Goal: Transaction & Acquisition: Subscribe to service/newsletter

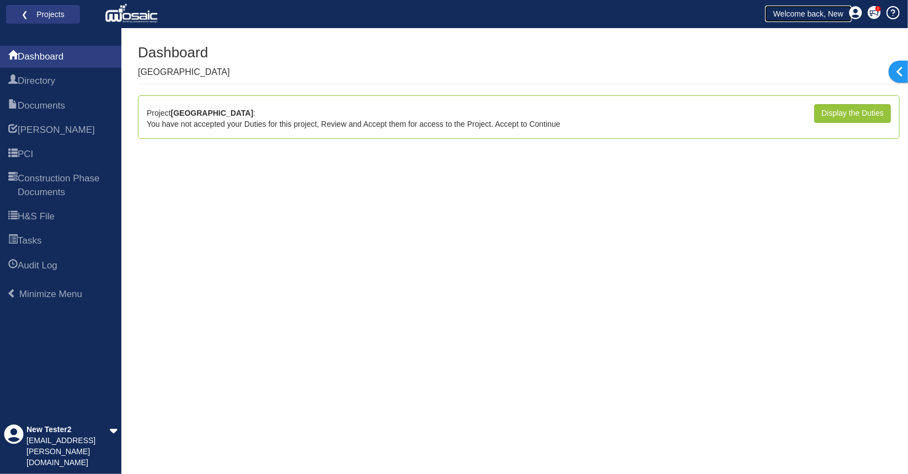
click at [828, 9] on link "Welcome back, New" at bounding box center [808, 14] width 87 height 17
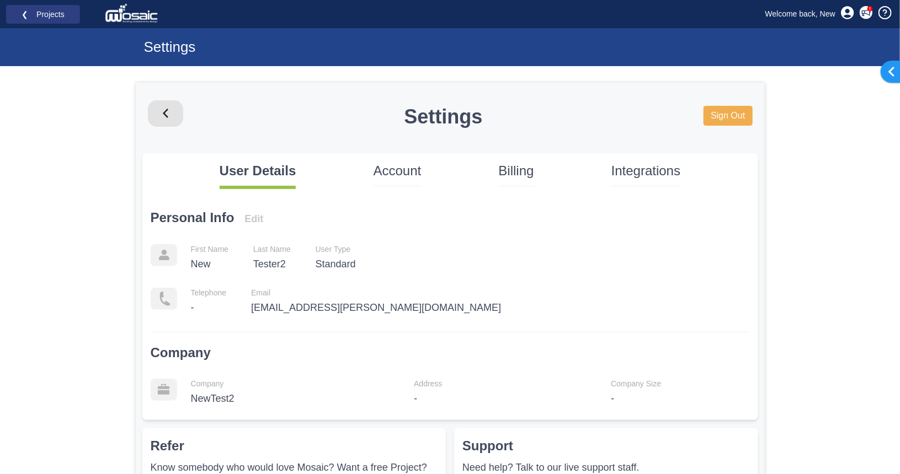
click at [406, 177] on p "Account" at bounding box center [397, 171] width 48 height 19
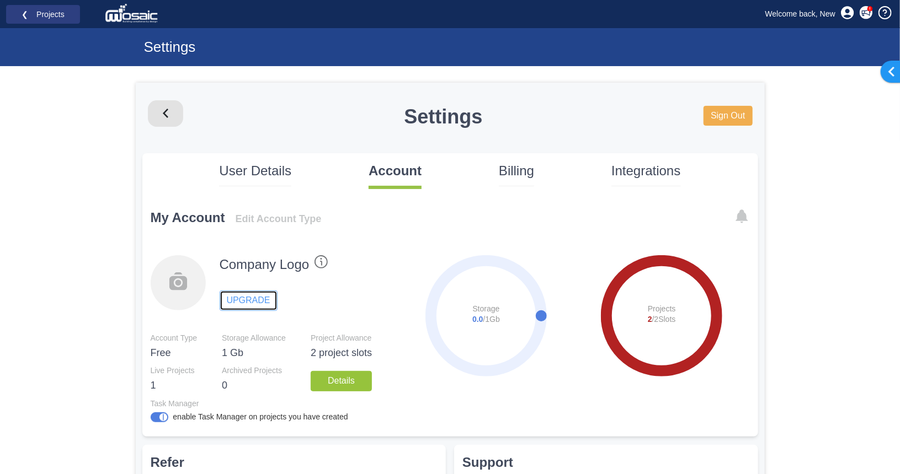
click at [236, 295] on link "UPGRADE" at bounding box center [249, 301] width 58 height 20
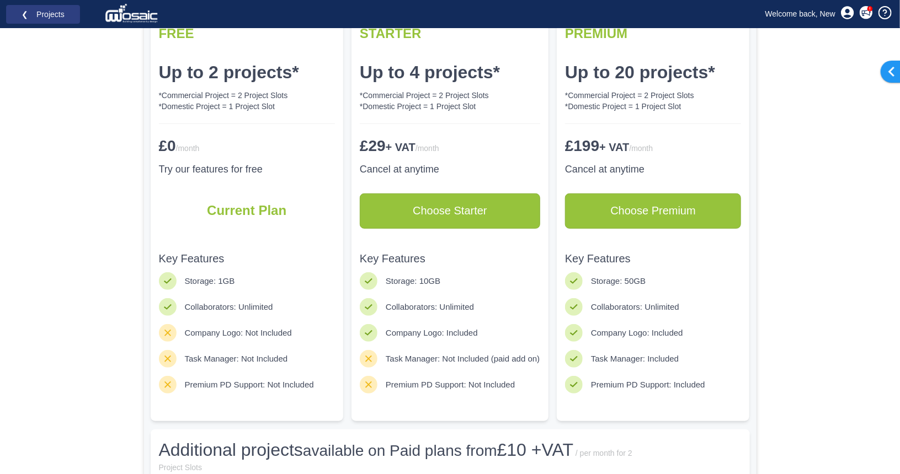
scroll to position [276, 0]
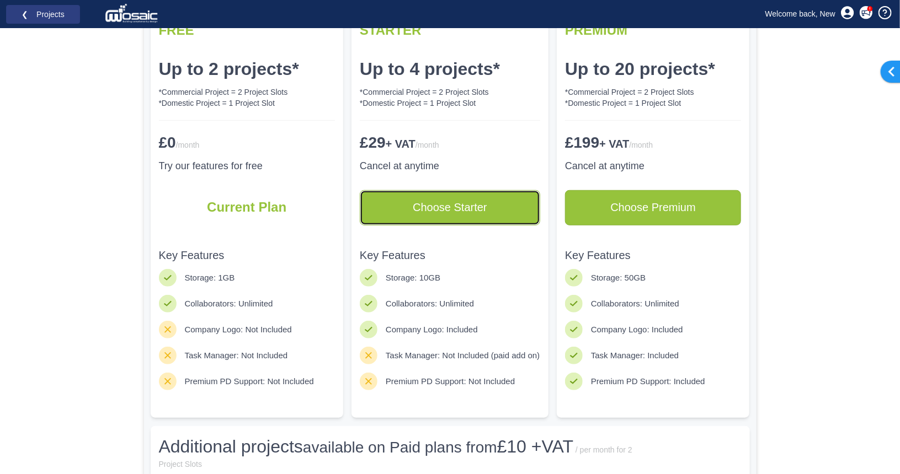
click at [456, 204] on link "Choose Starter" at bounding box center [450, 207] width 180 height 35
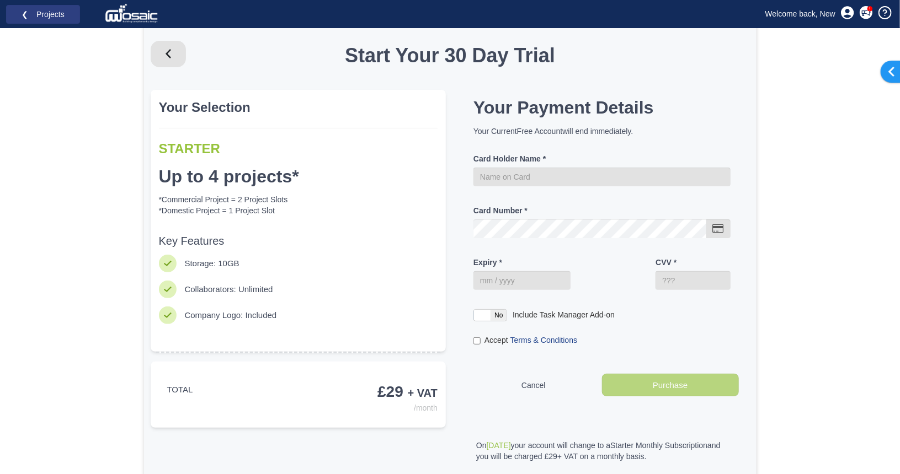
scroll to position [24, 0]
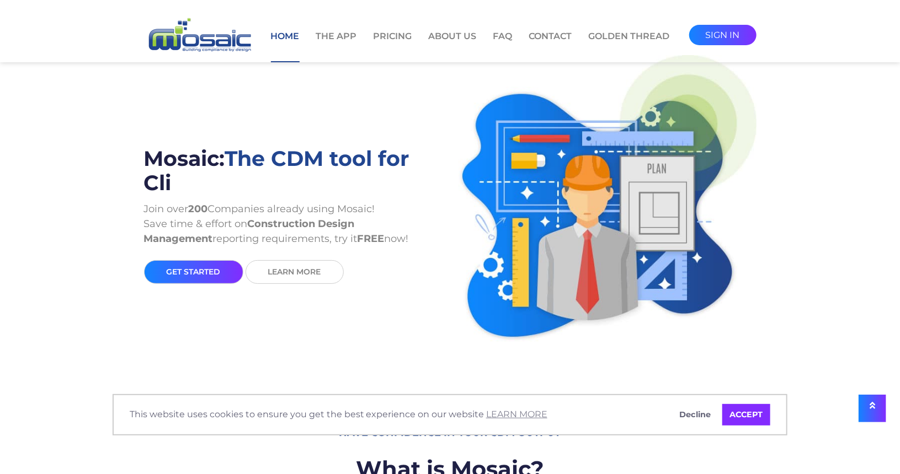
click at [202, 271] on link "get started" at bounding box center [193, 272] width 99 height 24
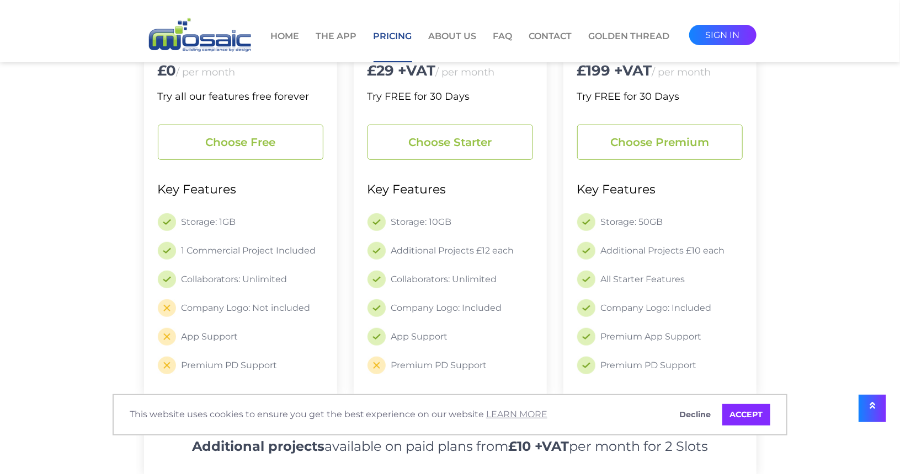
scroll to position [221, 0]
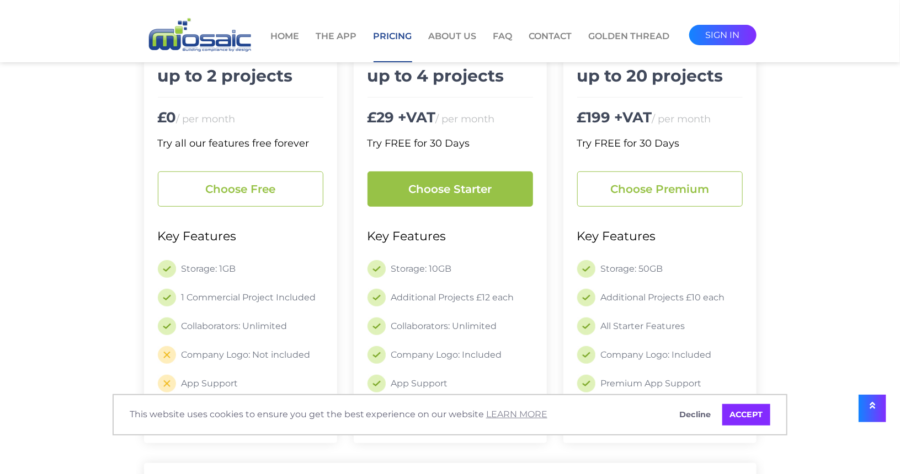
click at [488, 193] on link "Choose starter" at bounding box center [449, 189] width 165 height 35
